Goal: Task Accomplishment & Management: Use online tool/utility

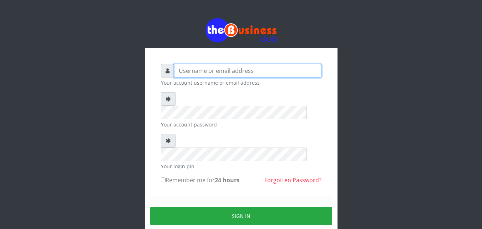
type input "kenachuks"
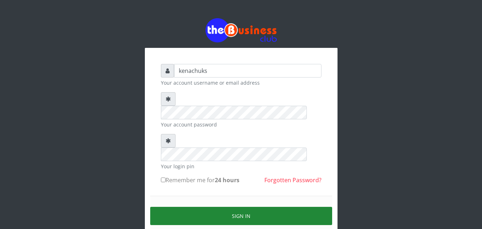
click at [228, 207] on button "Sign in" at bounding box center [241, 216] width 182 height 18
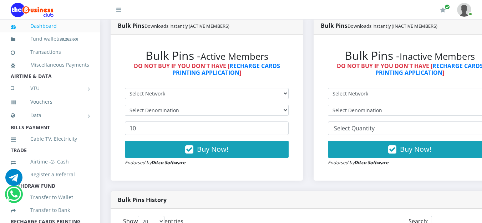
scroll to position [390, 0]
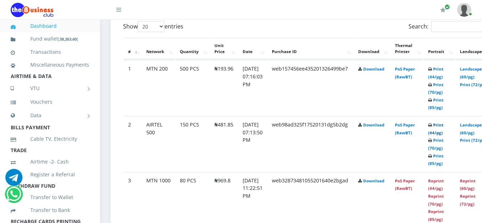
click at [443, 127] on link "Print (44/pg)" at bounding box center [435, 128] width 15 height 13
click at [443, 72] on link "Print (44/pg)" at bounding box center [435, 72] width 15 height 13
